Goal: Task Accomplishment & Management: Manage account settings

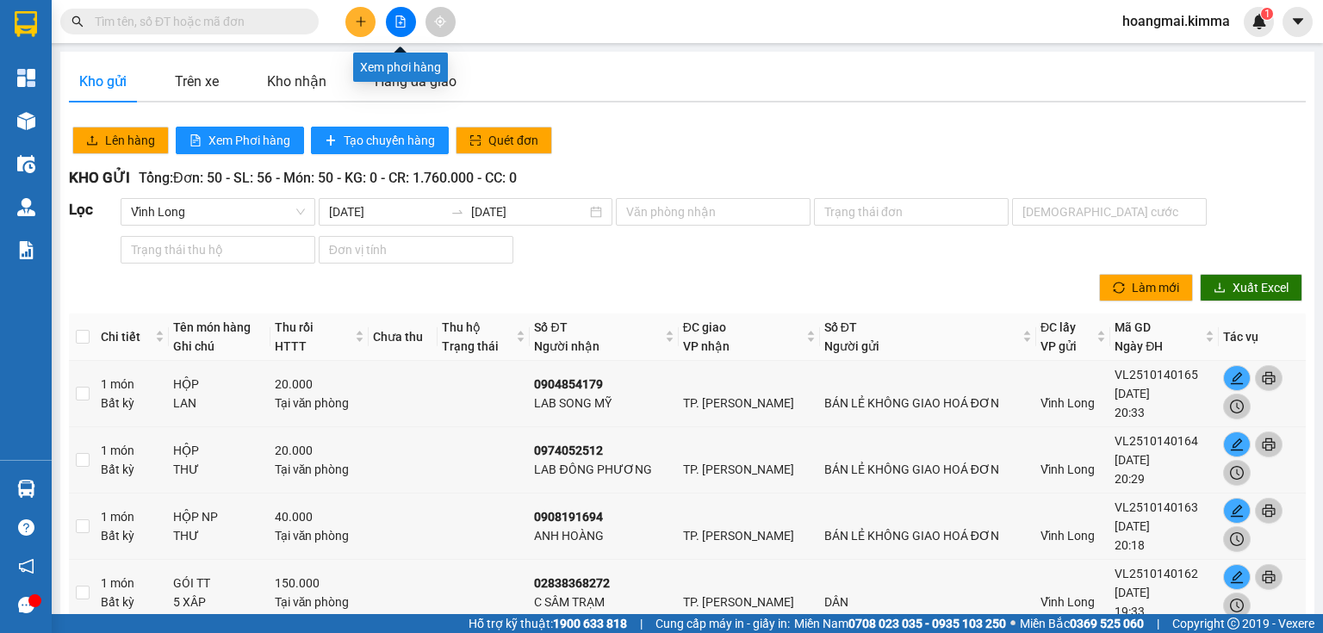
click at [399, 19] on icon "file-add" at bounding box center [400, 22] width 12 height 12
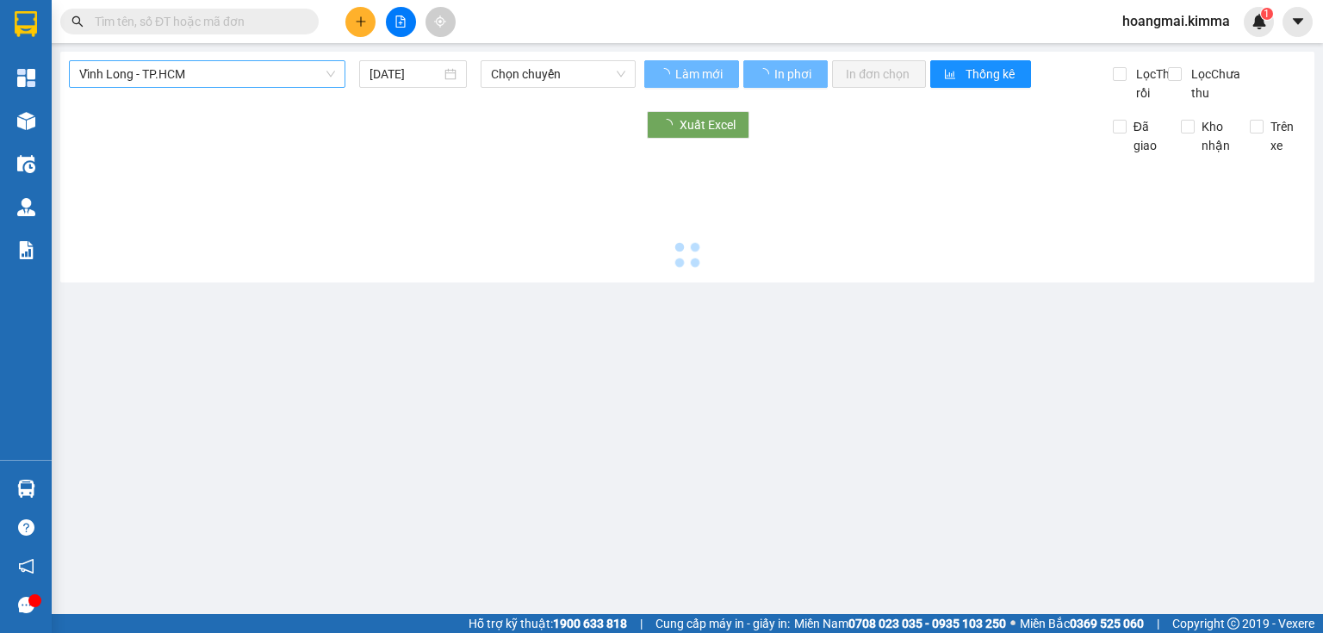
type input "[DATE]"
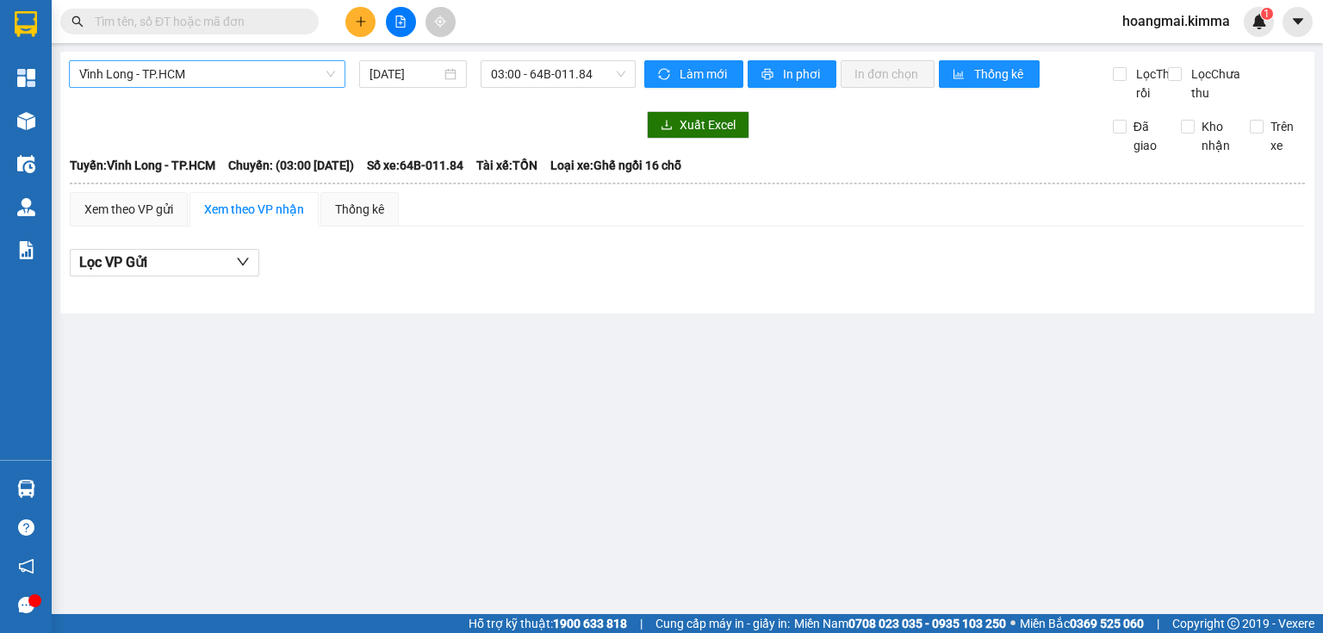
click at [216, 70] on span "Vĩnh Long - TP.HCM" at bounding box center [207, 74] width 256 height 26
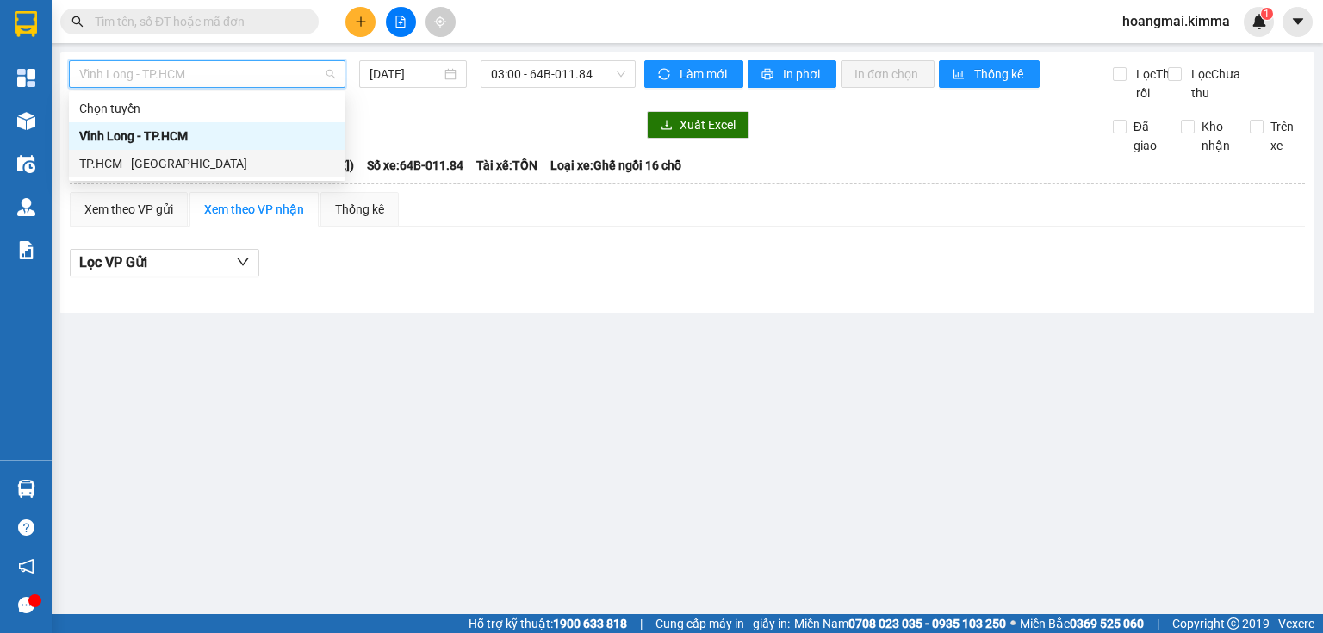
click at [196, 161] on div "TP.HCM - [GEOGRAPHIC_DATA]" at bounding box center [207, 163] width 256 height 19
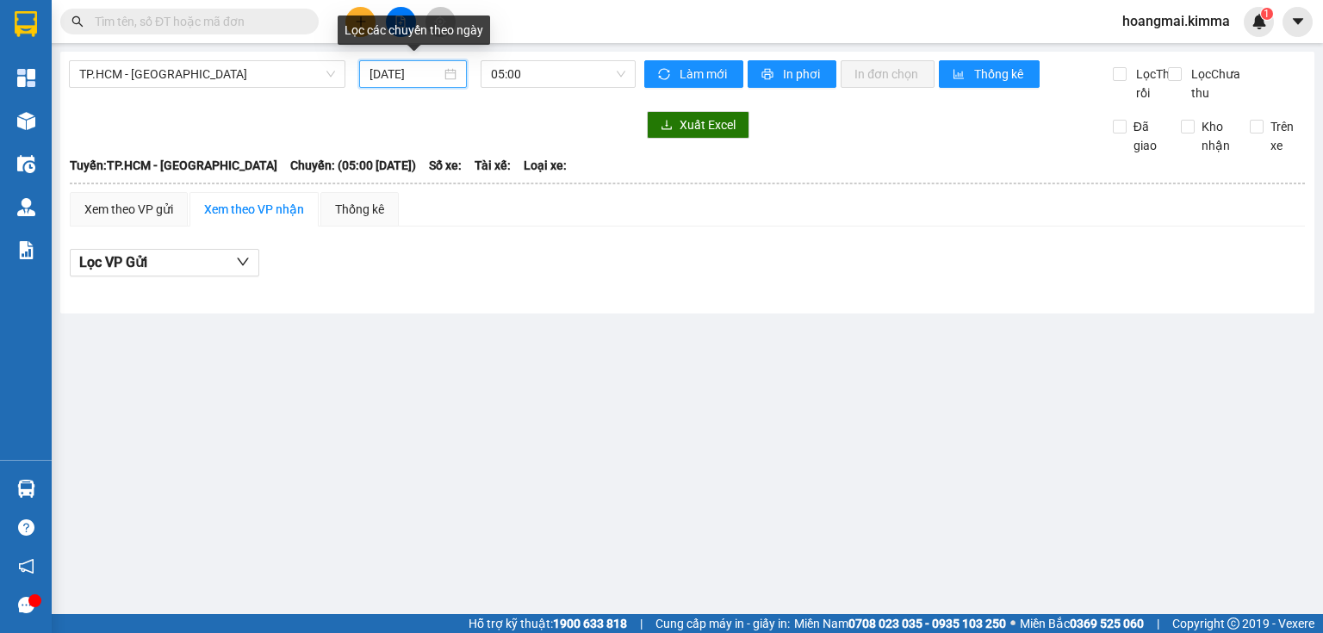
click at [376, 69] on input "[DATE]" at bounding box center [405, 74] width 71 height 19
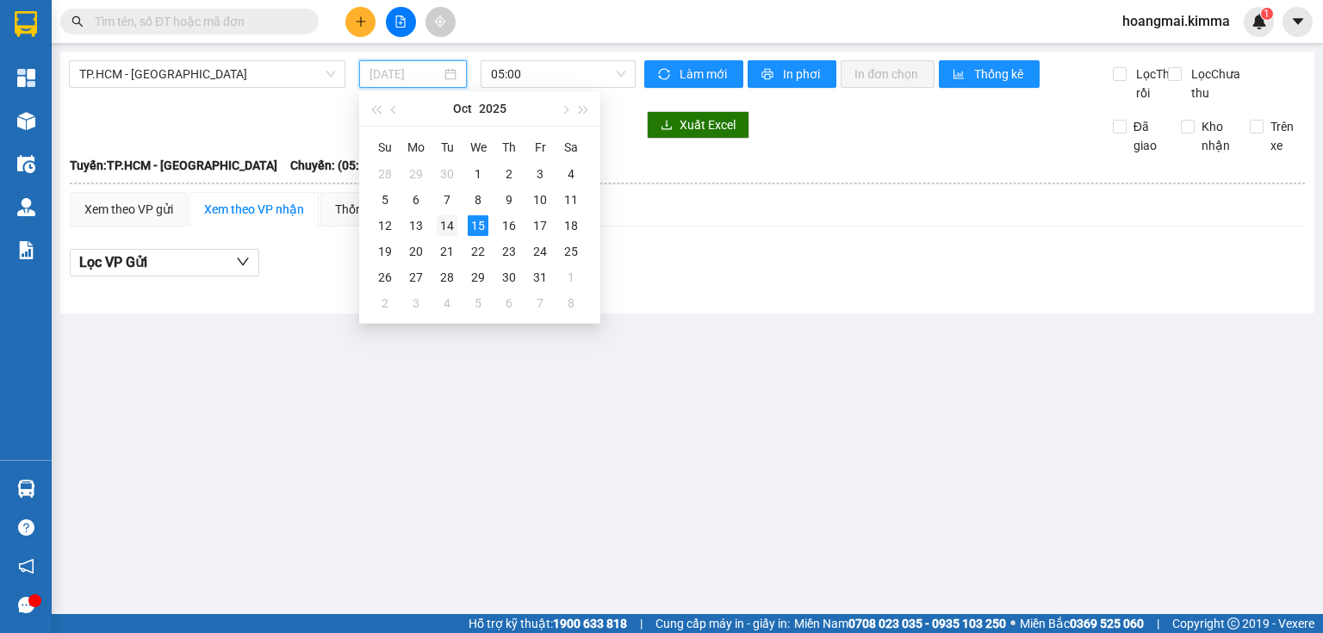
click at [450, 225] on div "14" at bounding box center [447, 225] width 21 height 21
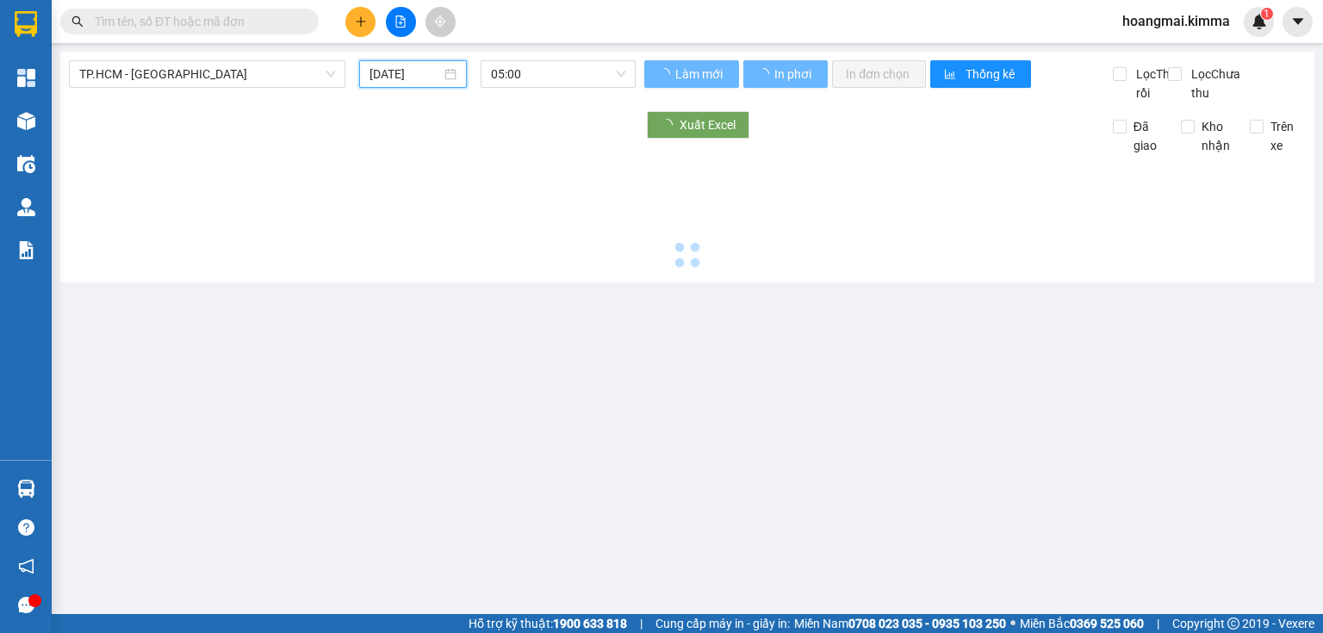
type input "[DATE]"
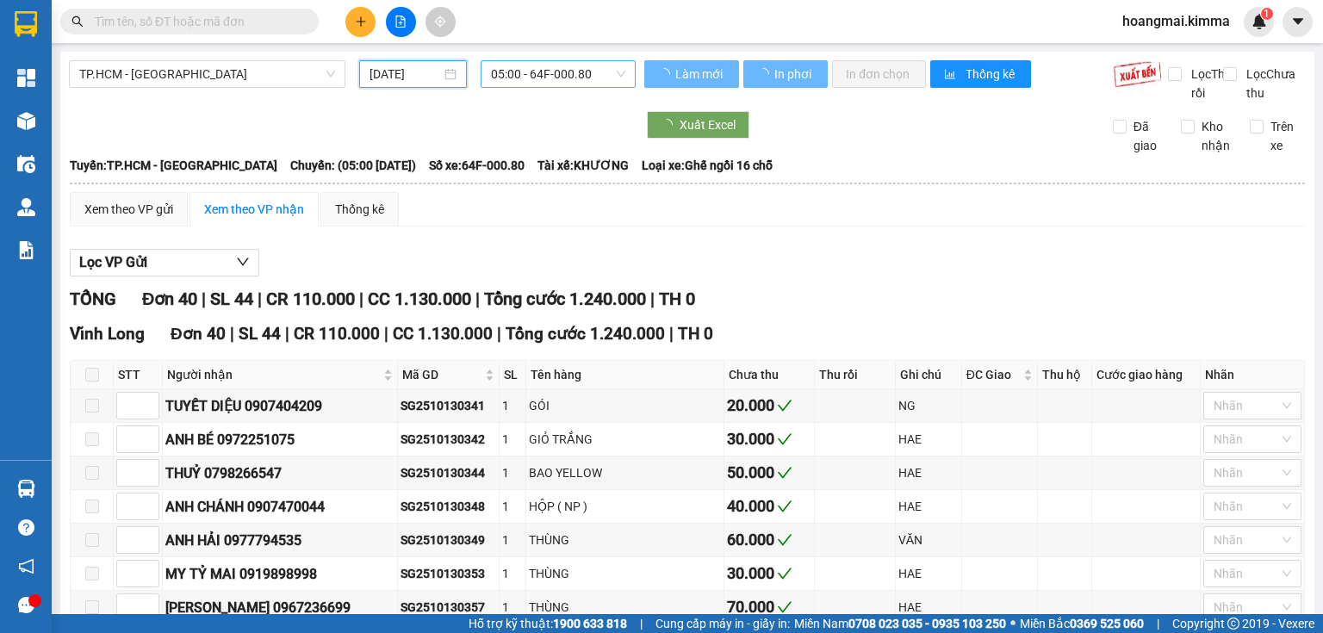
click at [538, 65] on span "05:00 - 64F-000.80" at bounding box center [558, 74] width 135 height 26
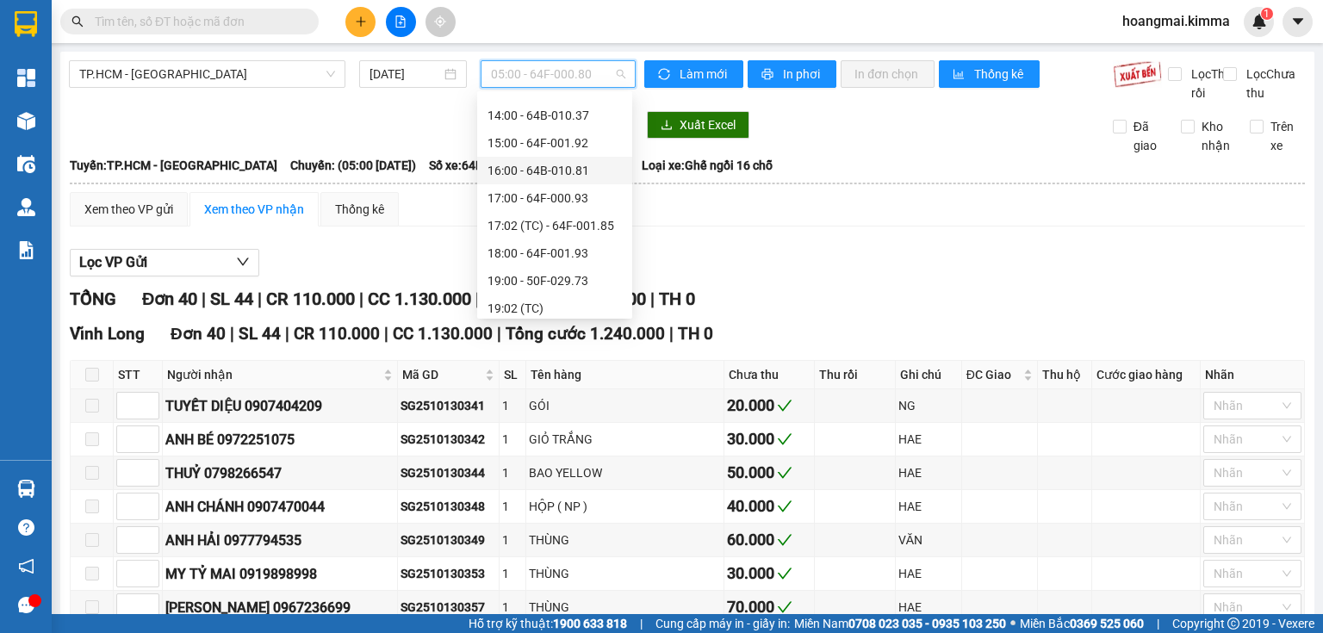
scroll to position [386, 0]
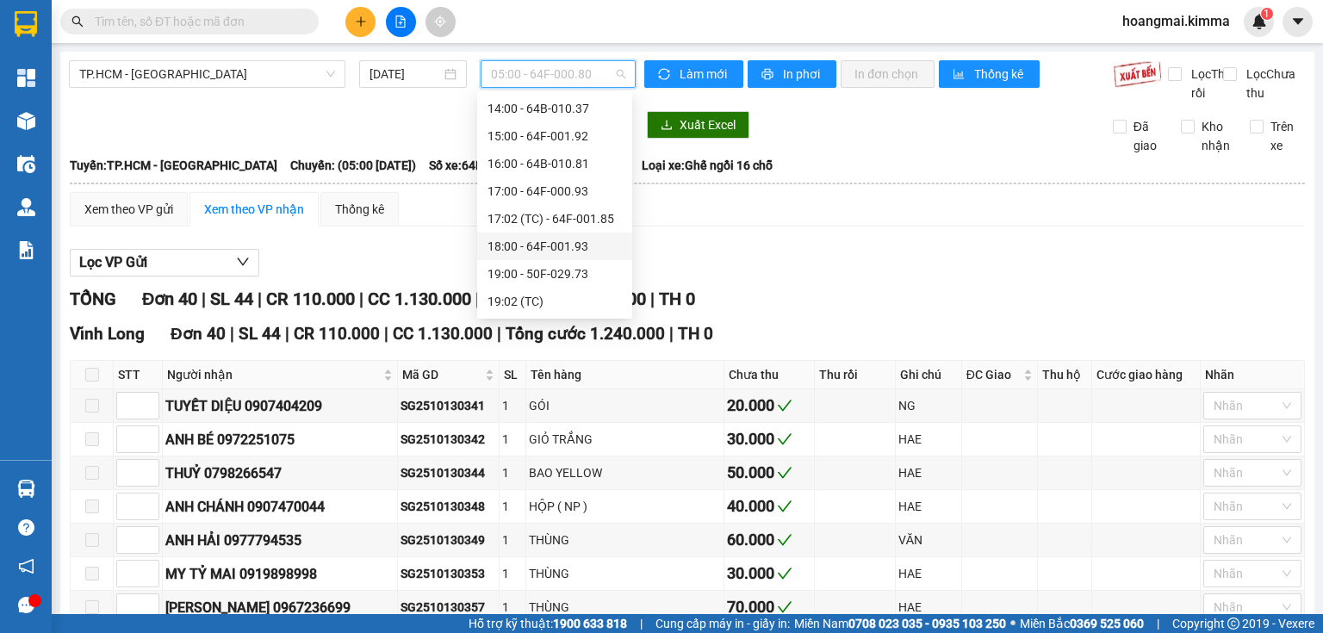
click at [569, 251] on div "18:00 - 64F-001.93" at bounding box center [555, 246] width 134 height 19
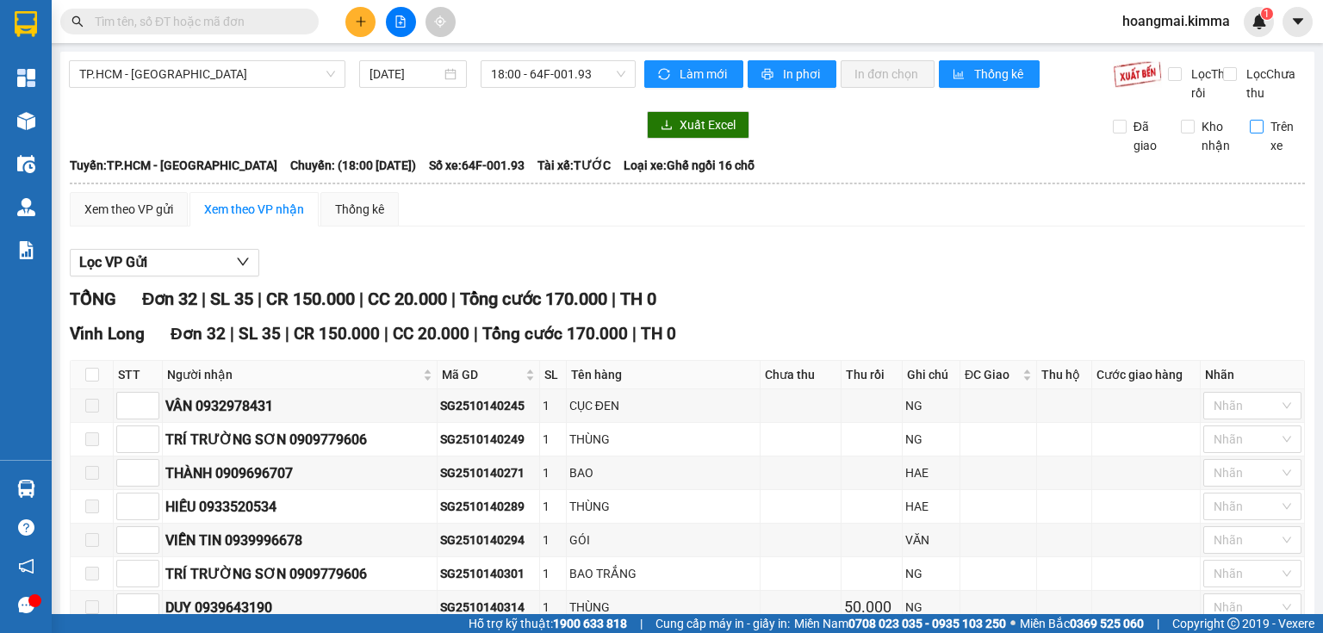
click at [1250, 134] on input "Trên xe" at bounding box center [1257, 127] width 14 height 14
checkbox input "true"
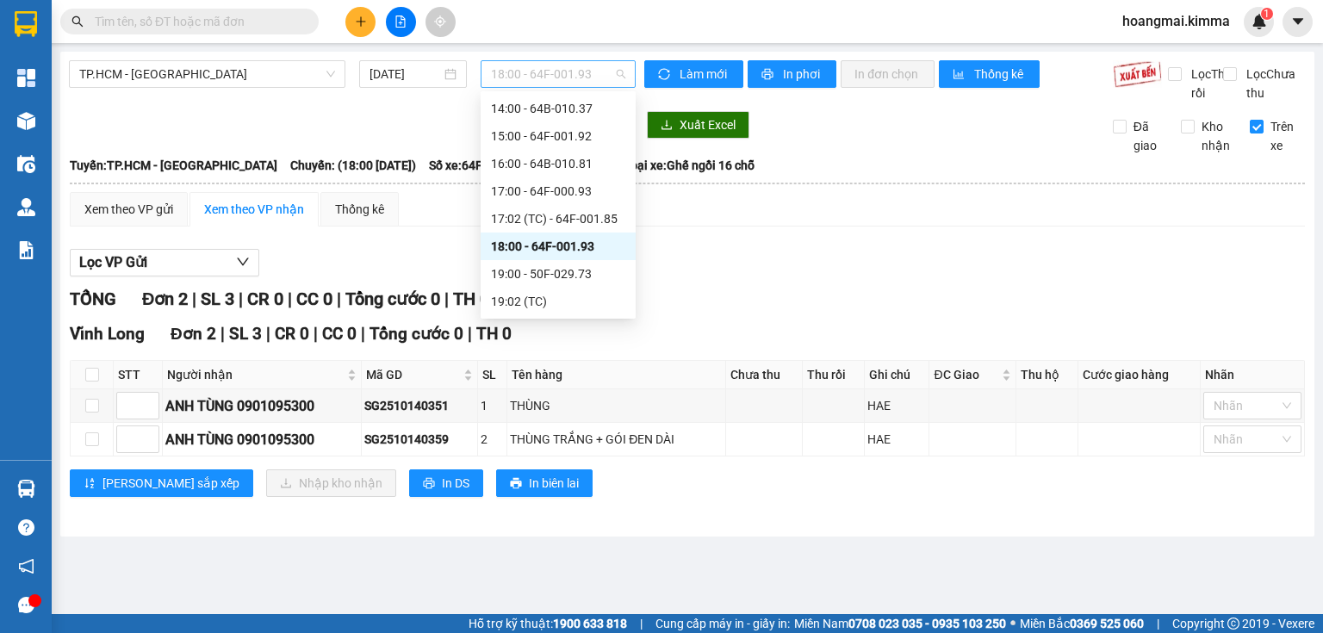
click at [558, 84] on span "18:00 - 64F-001.93" at bounding box center [558, 74] width 135 height 26
click at [549, 300] on div "19:02 (TC)" at bounding box center [558, 301] width 134 height 19
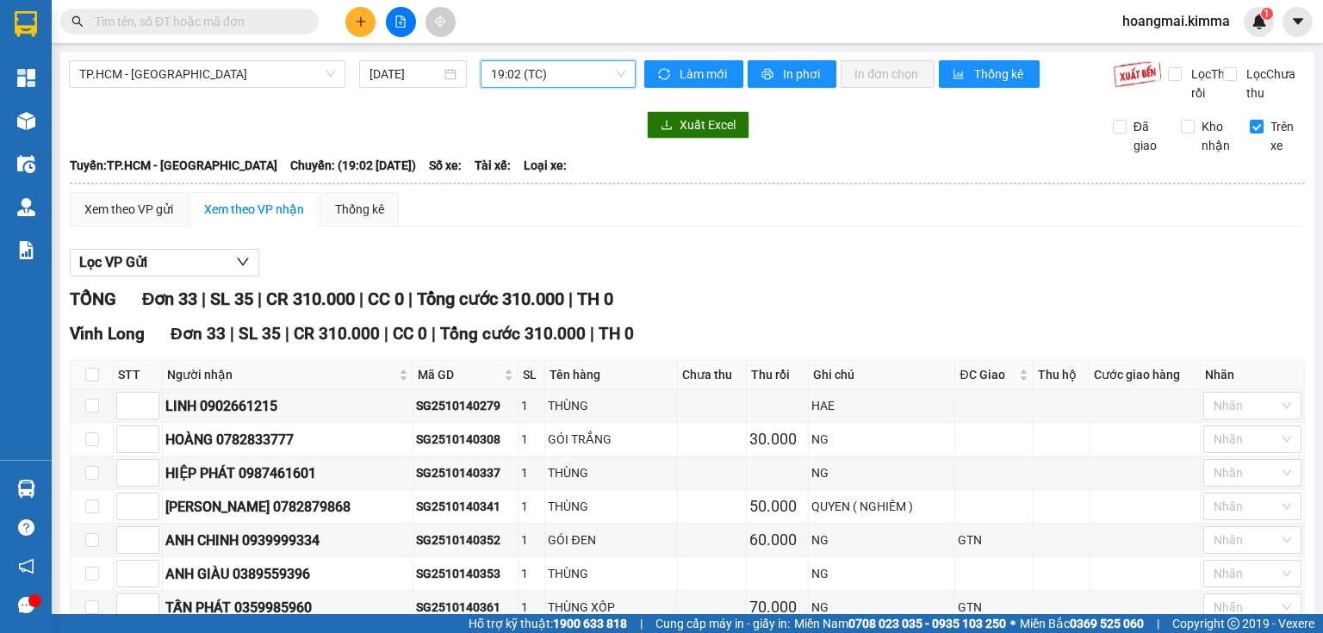
click at [582, 74] on span "19:02 (TC)" at bounding box center [558, 74] width 135 height 26
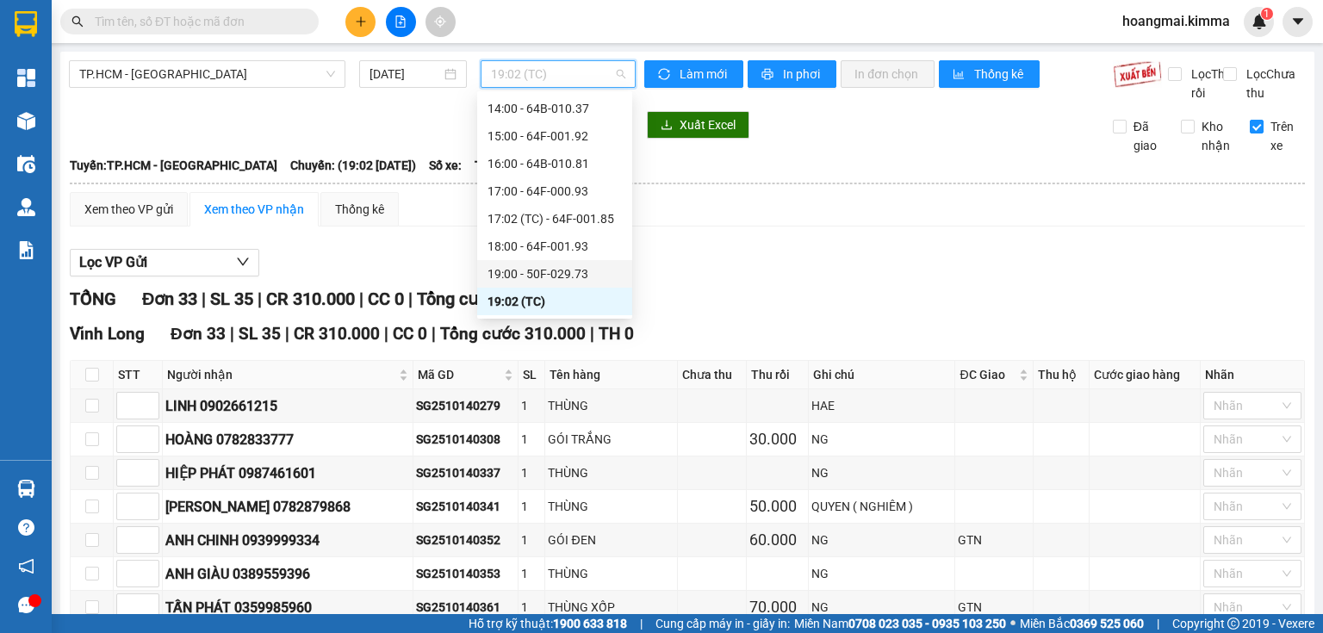
click at [582, 277] on div "19:00 - 50F-029.73" at bounding box center [555, 273] width 134 height 19
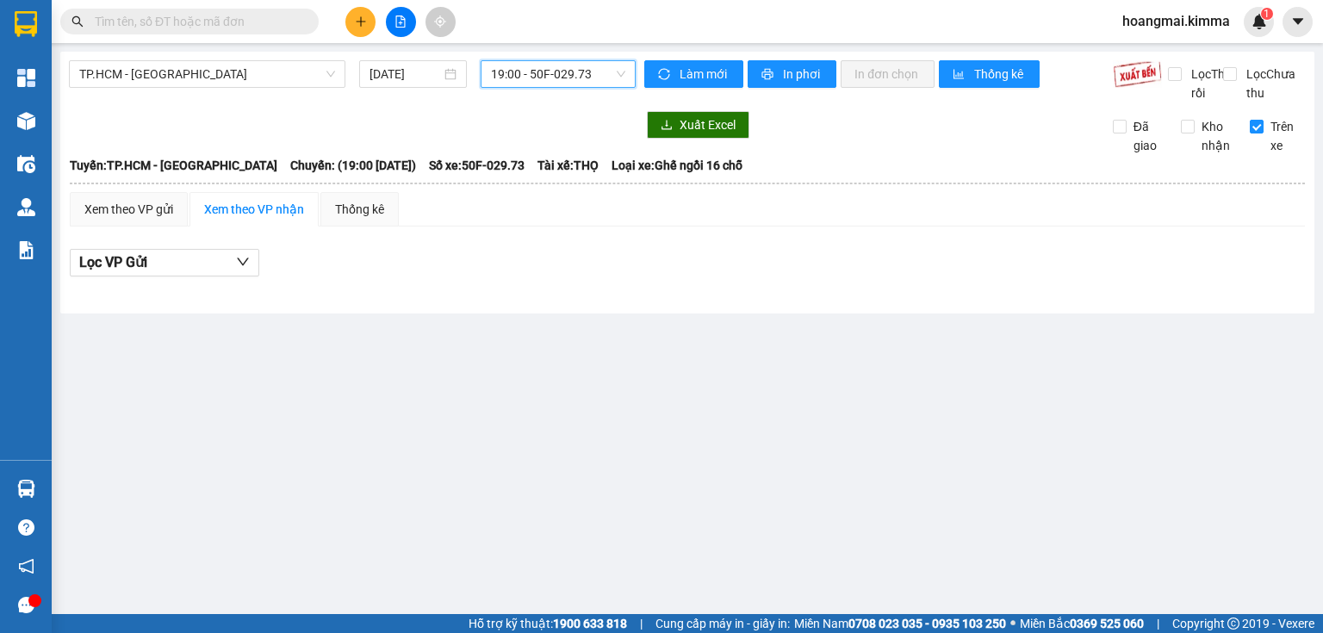
click at [550, 76] on span "19:00 - 50F-029.73" at bounding box center [558, 74] width 135 height 26
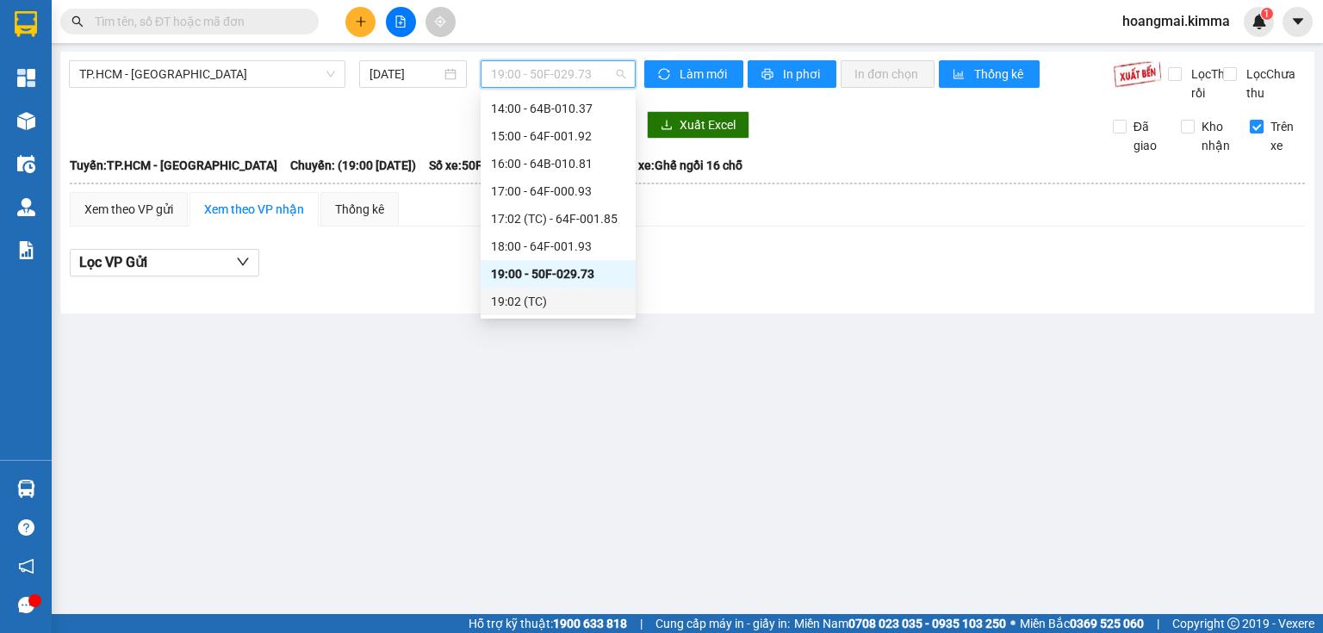
click at [548, 303] on div "19:02 (TC)" at bounding box center [558, 301] width 134 height 19
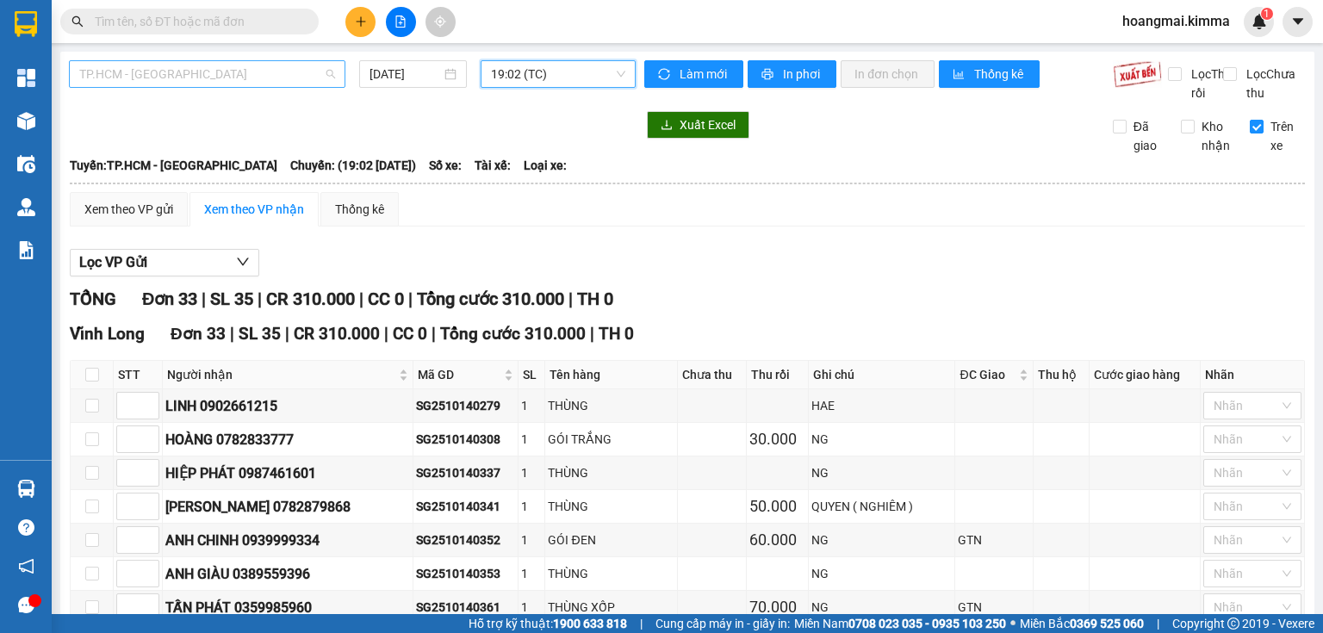
click at [126, 65] on span "TP.HCM - [GEOGRAPHIC_DATA]" at bounding box center [207, 74] width 256 height 26
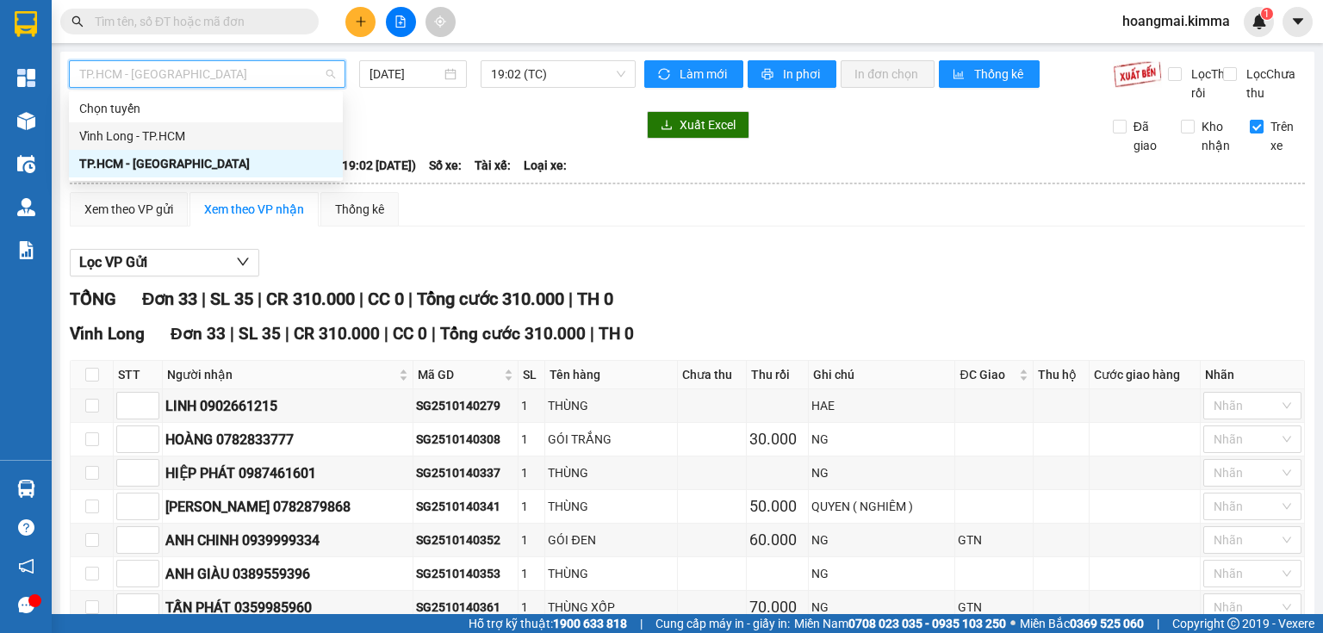
click at [141, 133] on div "Vĩnh Long - TP.HCM" at bounding box center [205, 136] width 253 height 19
type input "[DATE]"
